Goal: Task Accomplishment & Management: Manage account settings

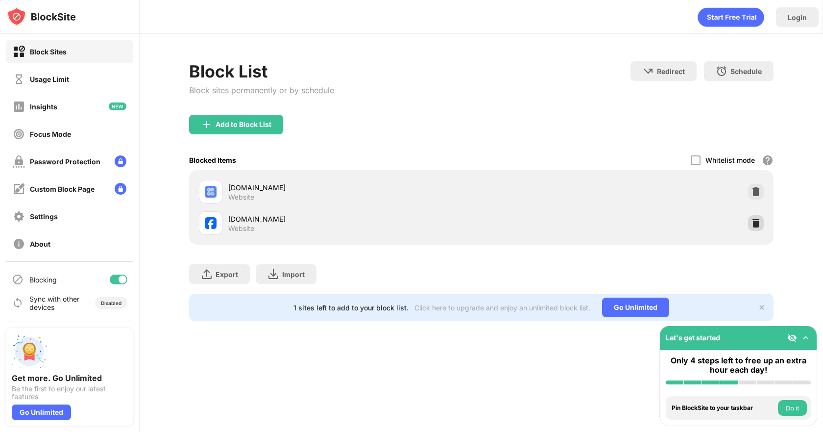
click at [752, 220] on img at bounding box center [756, 223] width 10 height 10
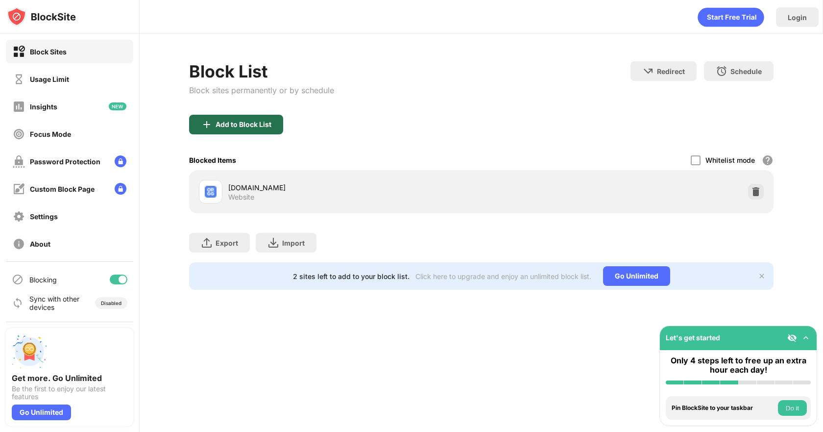
click at [244, 124] on div "Add to Block List" at bounding box center [244, 125] width 56 height 8
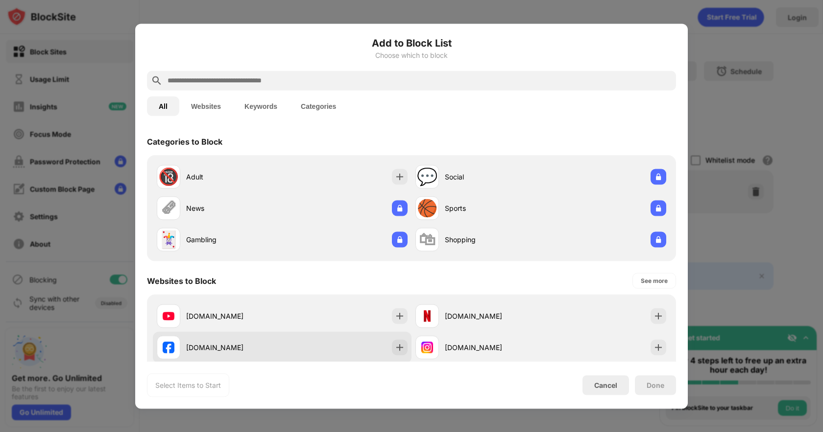
click at [214, 352] on div "facebook.com" at bounding box center [219, 347] width 125 height 24
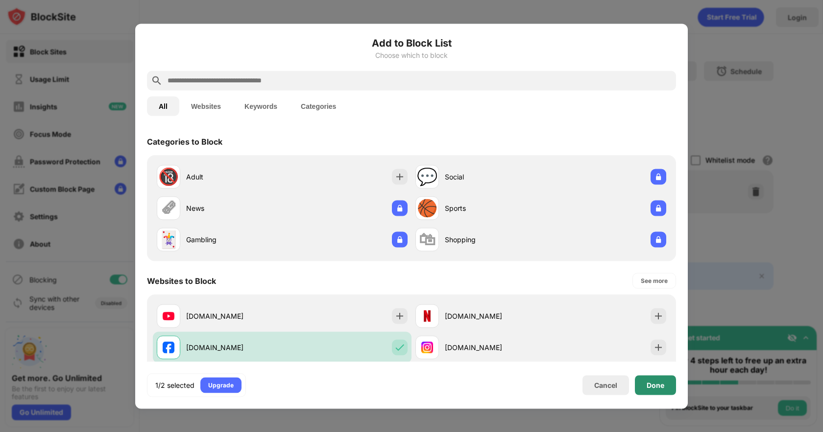
click at [655, 386] on div "Done" at bounding box center [656, 385] width 18 height 8
